Goal: Check status: Check status

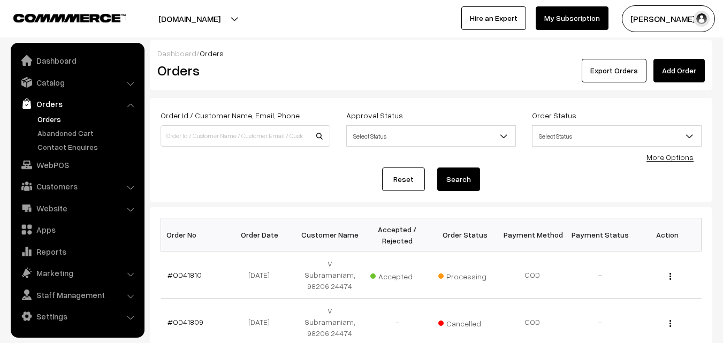
click at [55, 118] on link "Orders" at bounding box center [88, 118] width 106 height 11
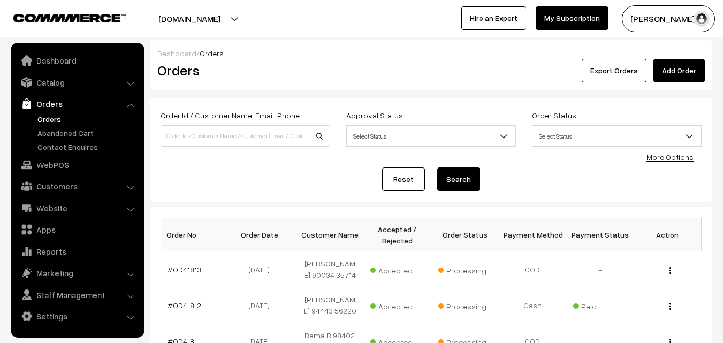
scroll to position [107, 0]
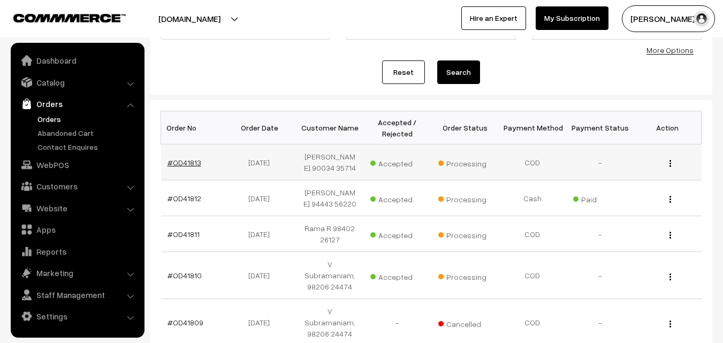
click at [187, 165] on link "#OD41813" at bounding box center [184, 162] width 34 height 9
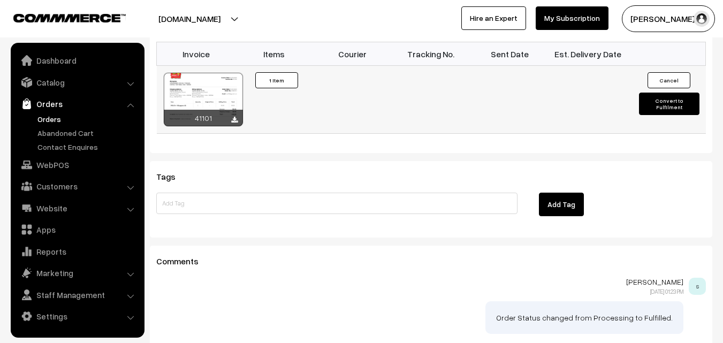
scroll to position [749, 0]
click at [52, 117] on link "Orders" at bounding box center [88, 118] width 106 height 11
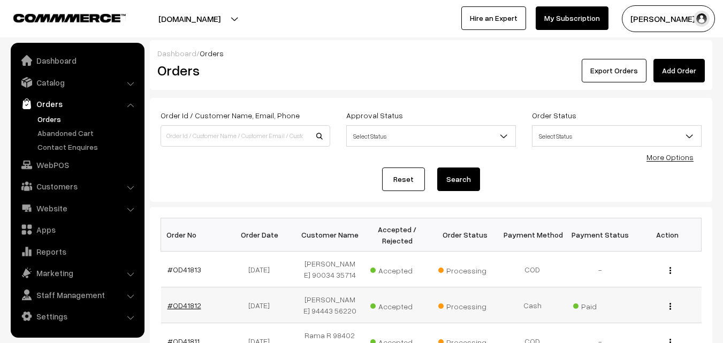
click at [186, 303] on link "#OD41812" at bounding box center [184, 305] width 34 height 9
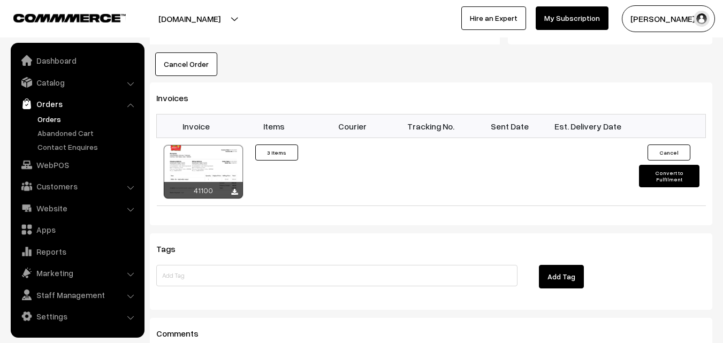
scroll to position [695, 0]
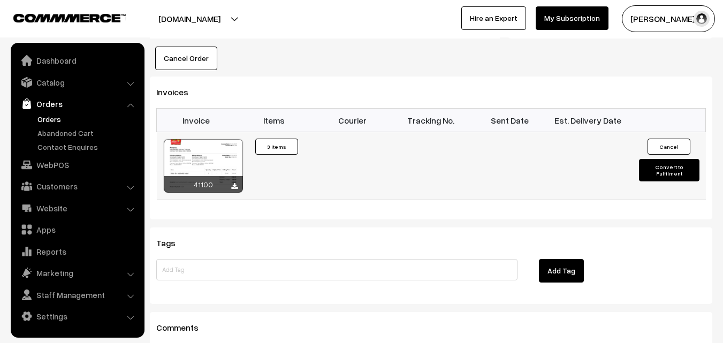
click at [233, 139] on div at bounding box center [203, 165] width 79 height 53
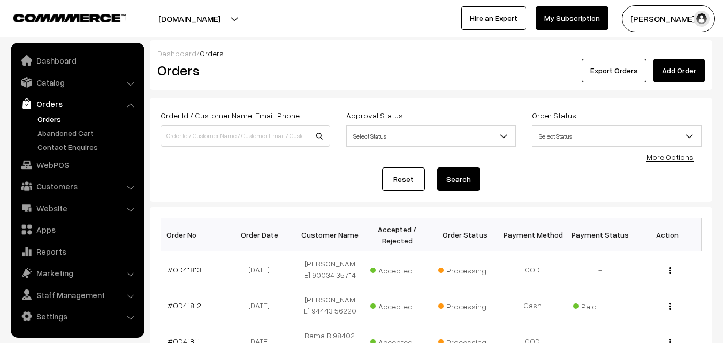
scroll to position [212, 0]
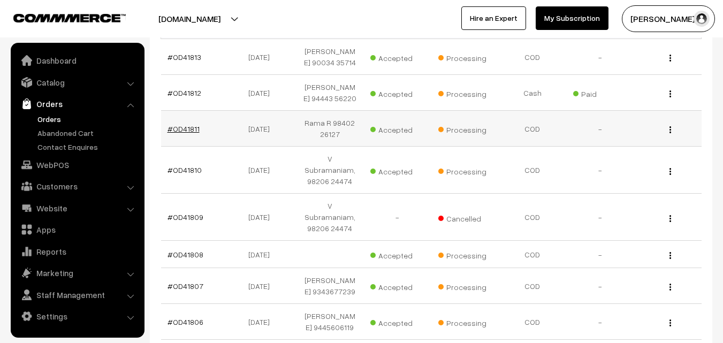
click at [184, 130] on link "#OD41811" at bounding box center [183, 128] width 32 height 9
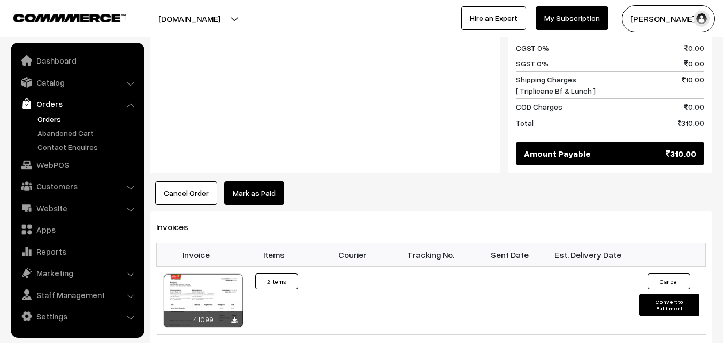
scroll to position [695, 0]
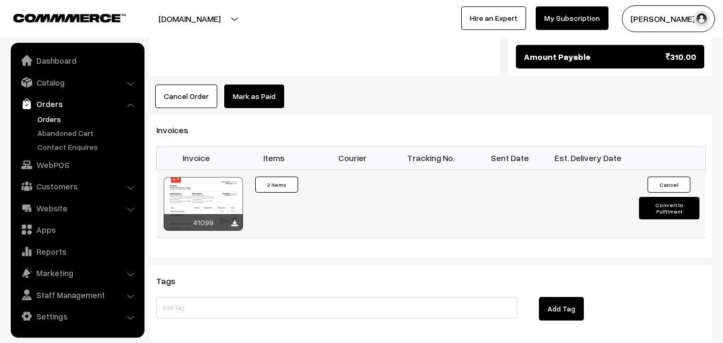
click at [222, 185] on div at bounding box center [203, 203] width 79 height 53
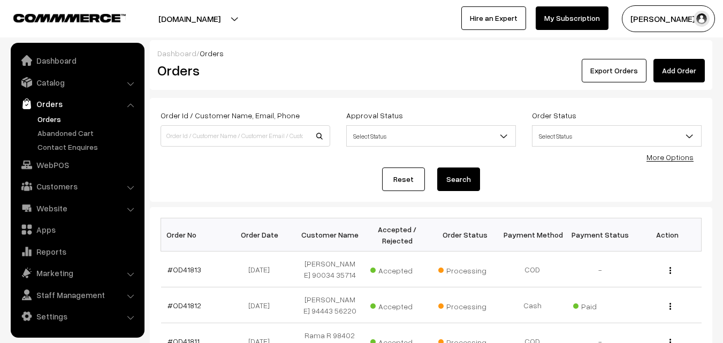
scroll to position [212, 0]
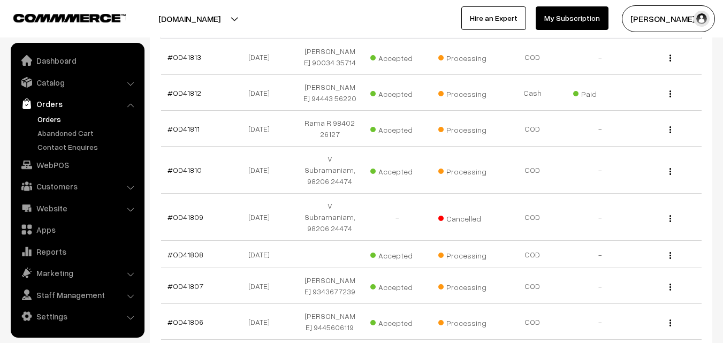
click at [44, 124] on link "Orders" at bounding box center [88, 118] width 106 height 11
